Goal: Share content

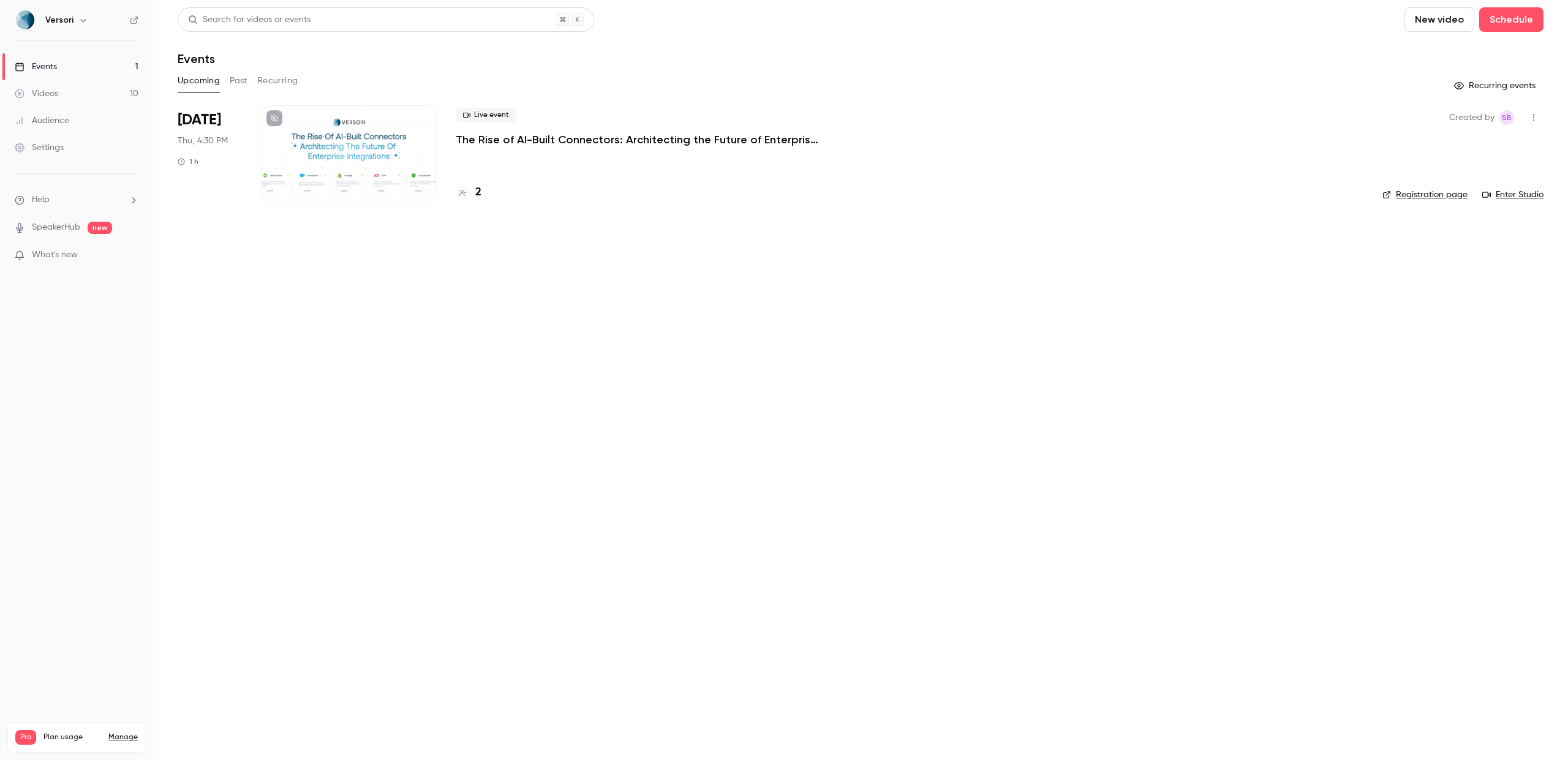
click at [538, 145] on p "The Rise of AI-Built Connectors: Architecting the Future of Enterprise Integrat…" at bounding box center [639, 140] width 367 height 15
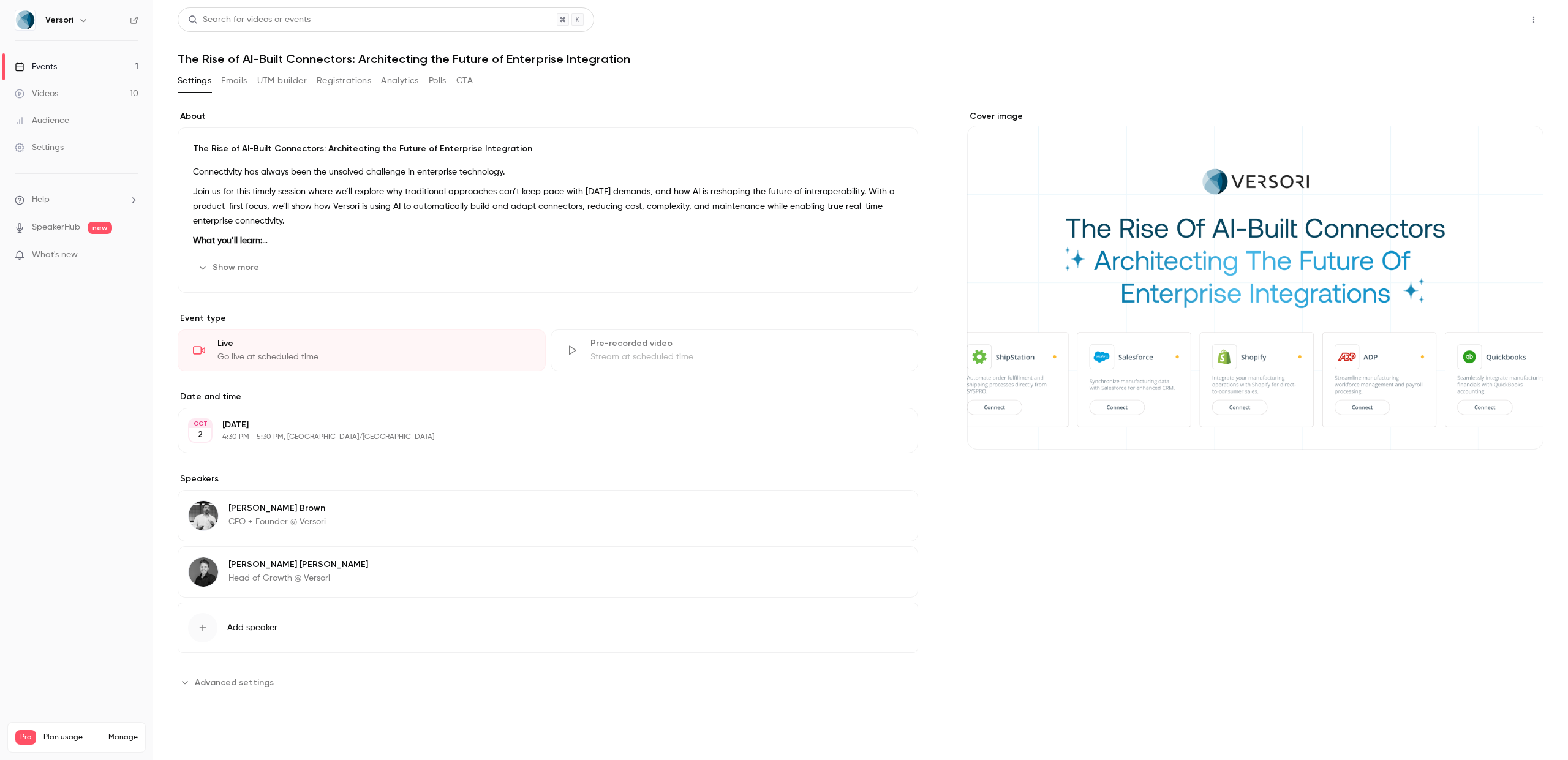
click at [1494, 23] on button "Share" at bounding box center [1490, 20] width 48 height 25
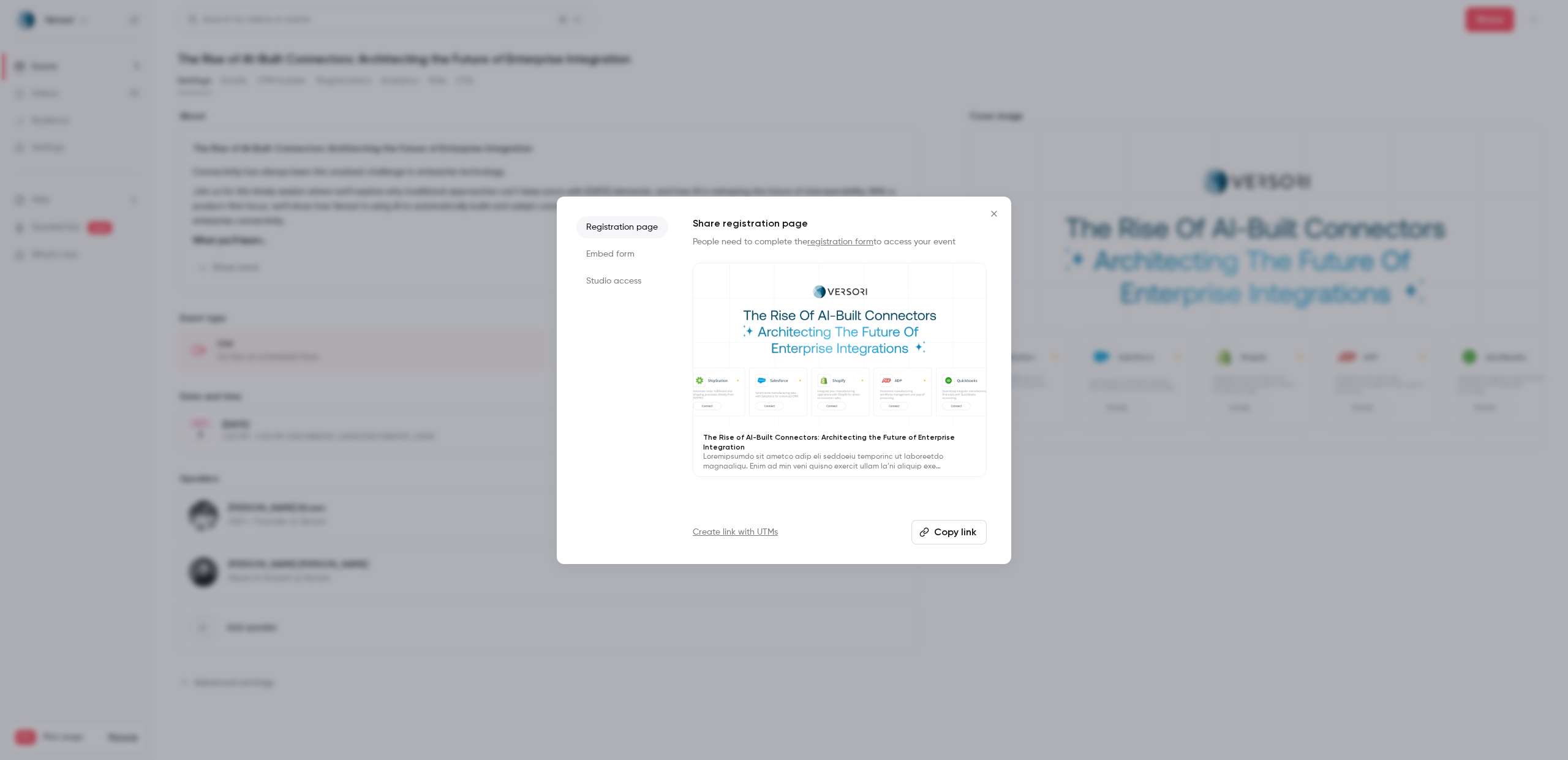
click at [947, 534] on button "Copy link" at bounding box center [949, 532] width 75 height 25
click at [995, 210] on icon "Close" at bounding box center [994, 214] width 15 height 10
